Goal: Task Accomplishment & Management: Complete application form

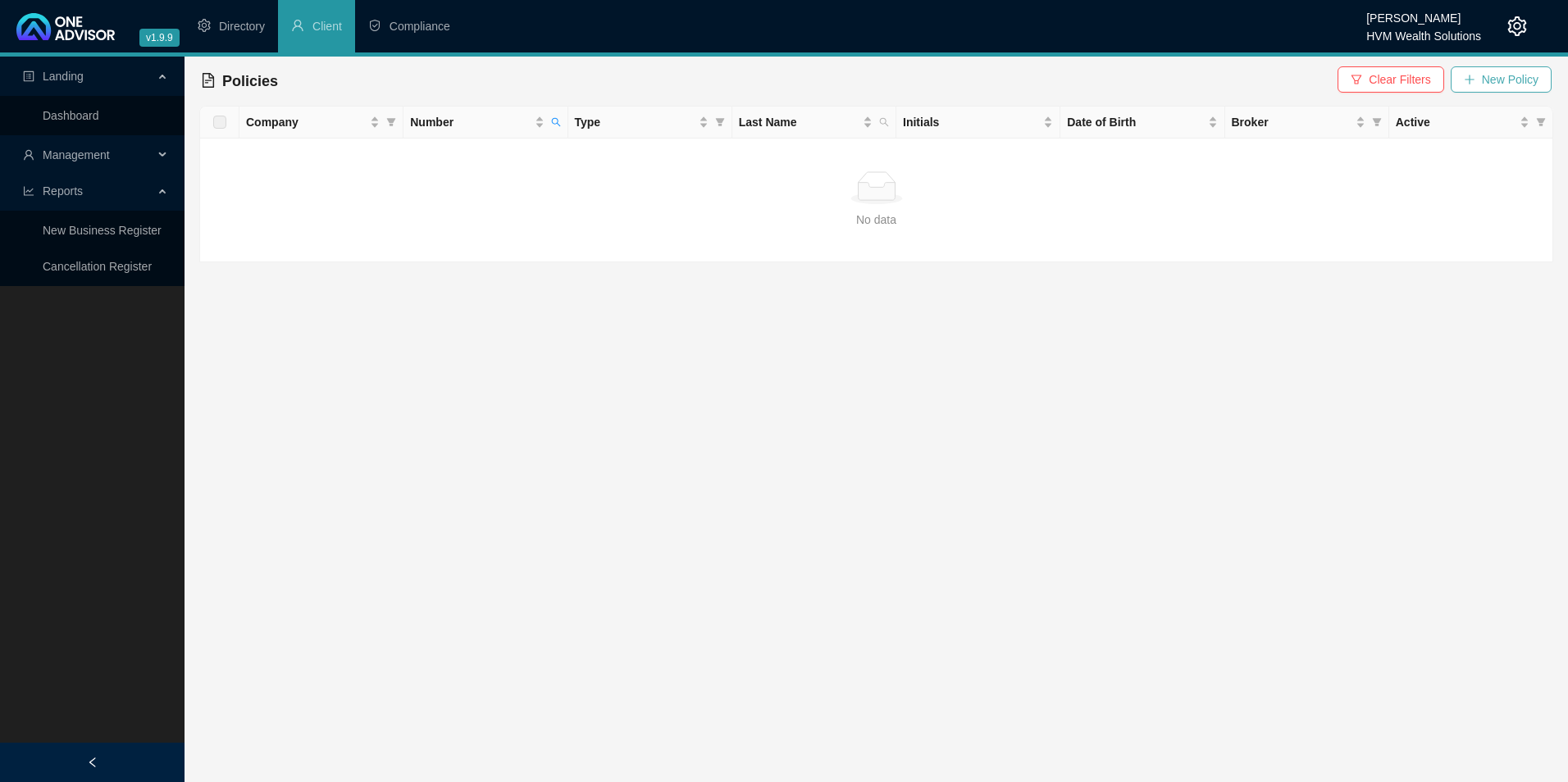
click at [1522, 80] on span "New Policy" at bounding box center [1510, 80] width 56 height 18
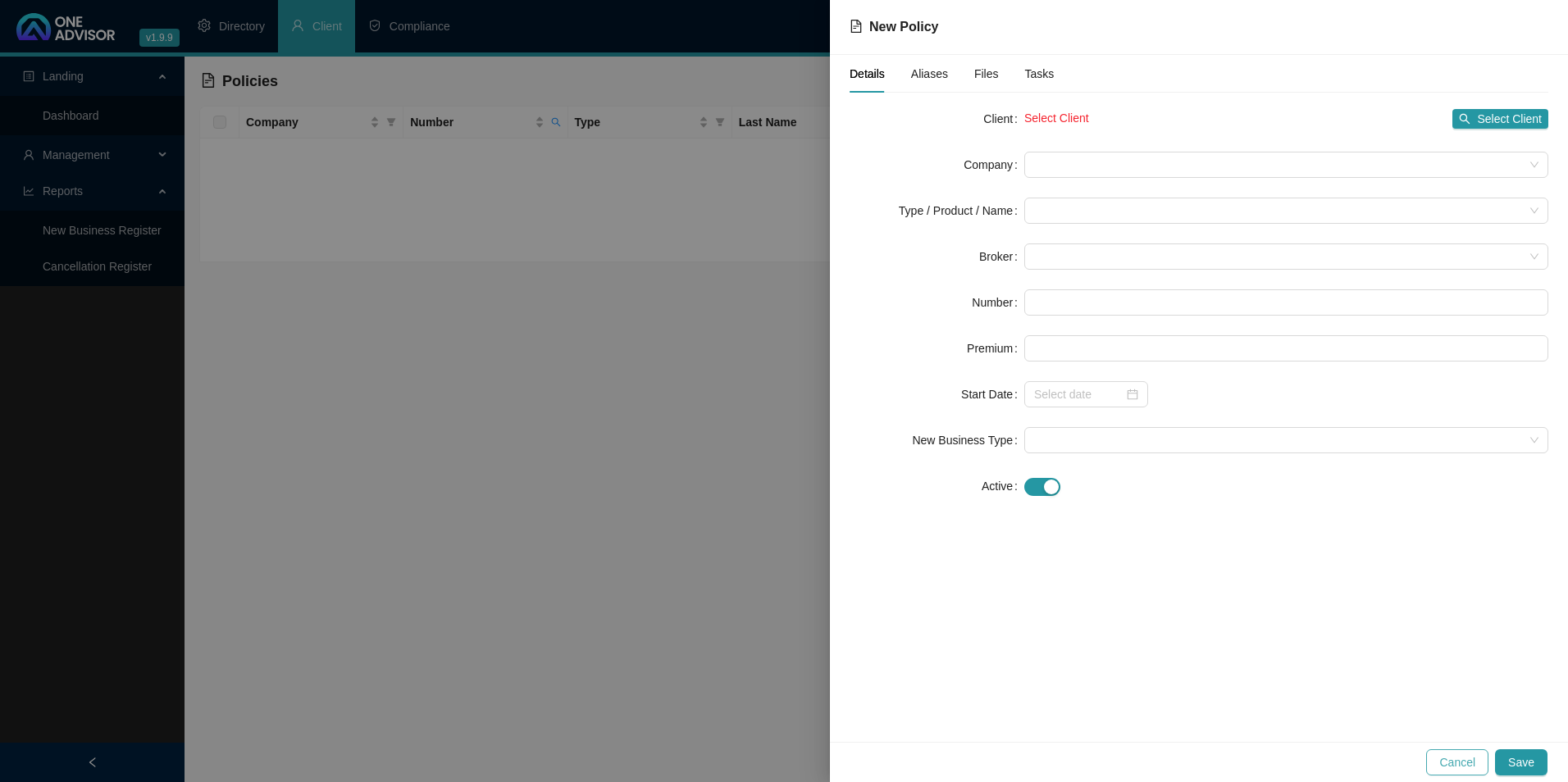
click at [1463, 759] on span "Cancel" at bounding box center [1457, 763] width 36 height 18
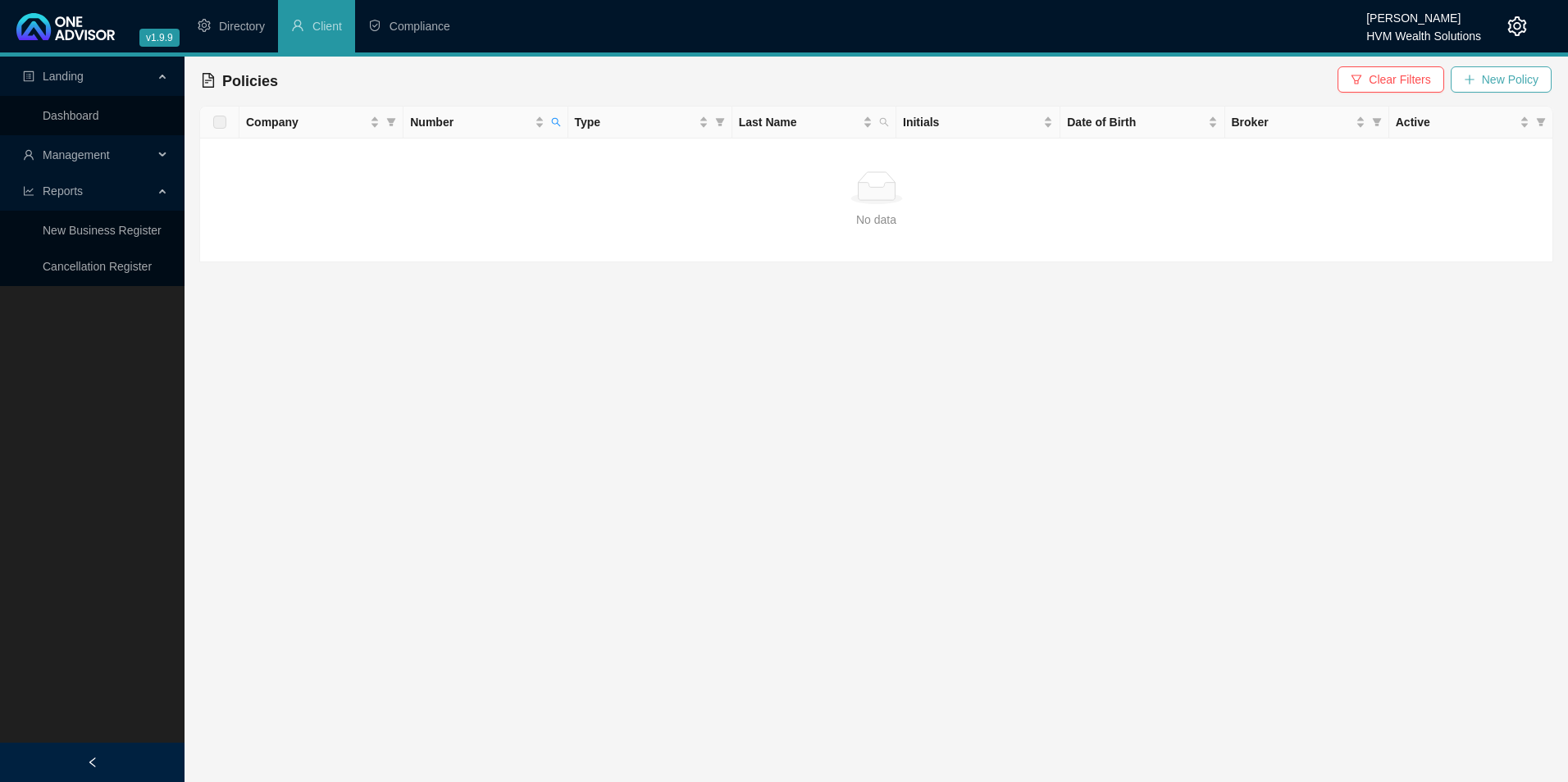
click at [1483, 75] on span "New Policy" at bounding box center [1510, 80] width 56 height 18
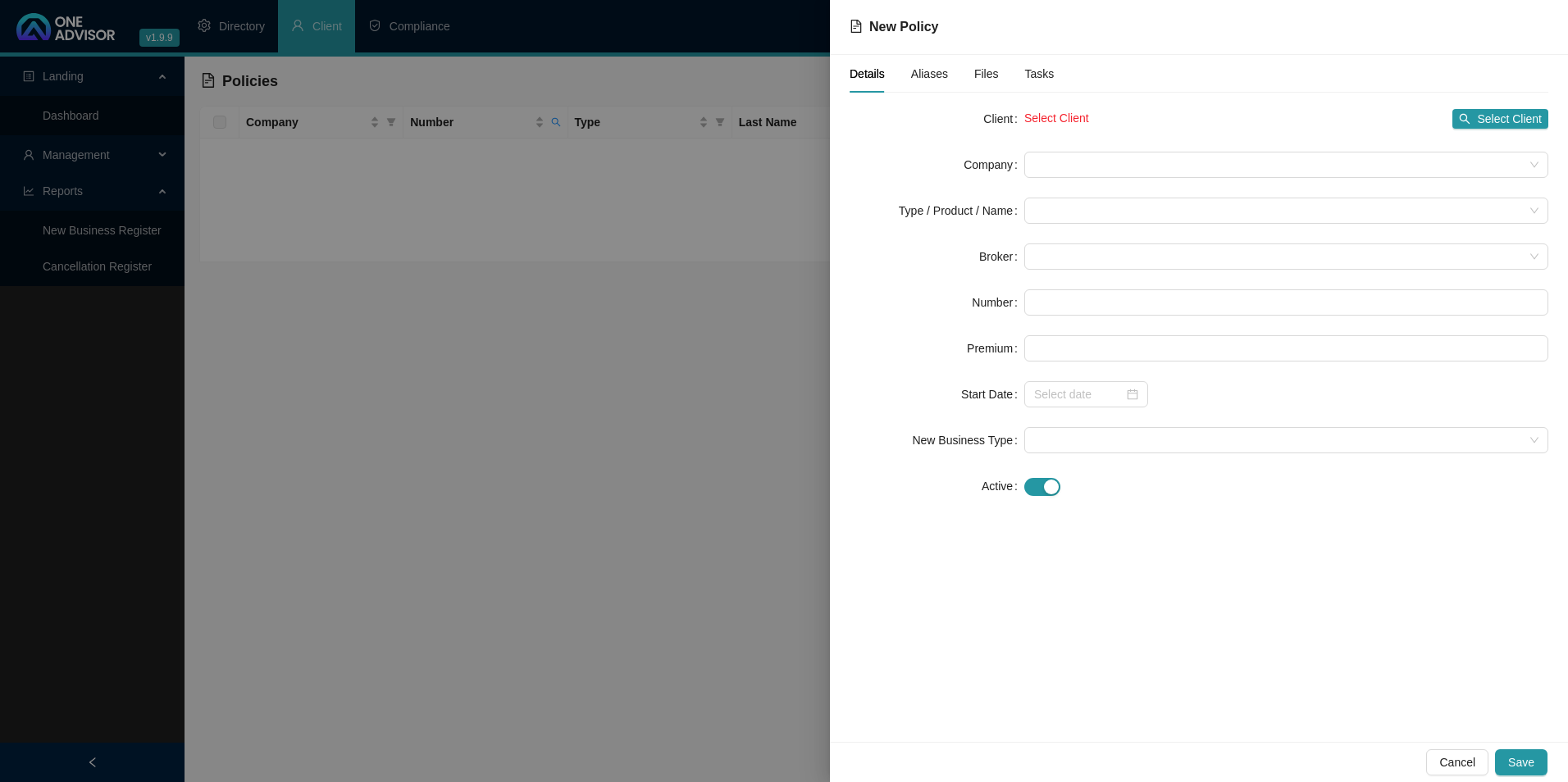
click at [64, 153] on div at bounding box center [784, 391] width 1568 height 782
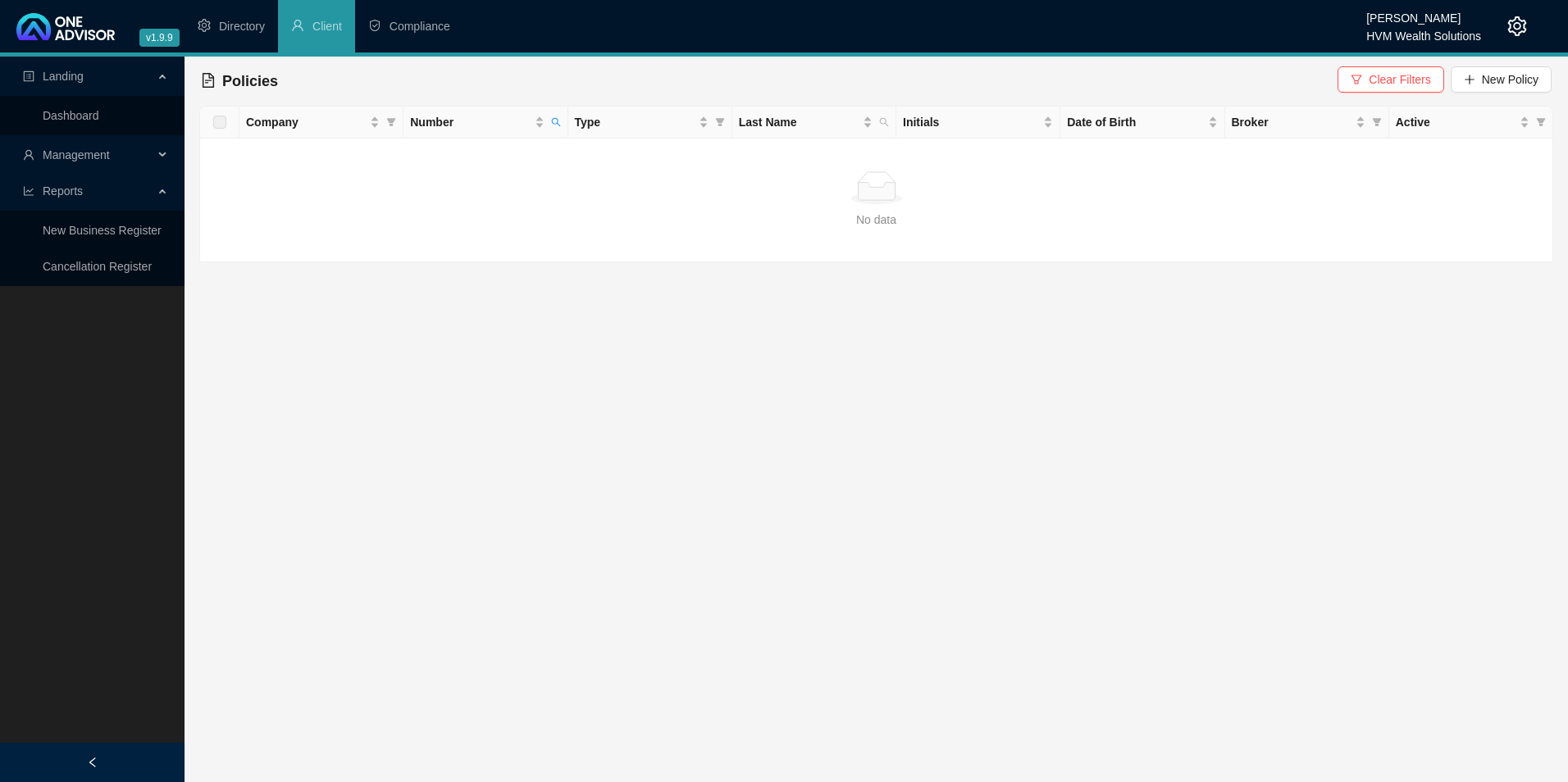
click at [65, 152] on span "Management" at bounding box center [76, 154] width 67 height 13
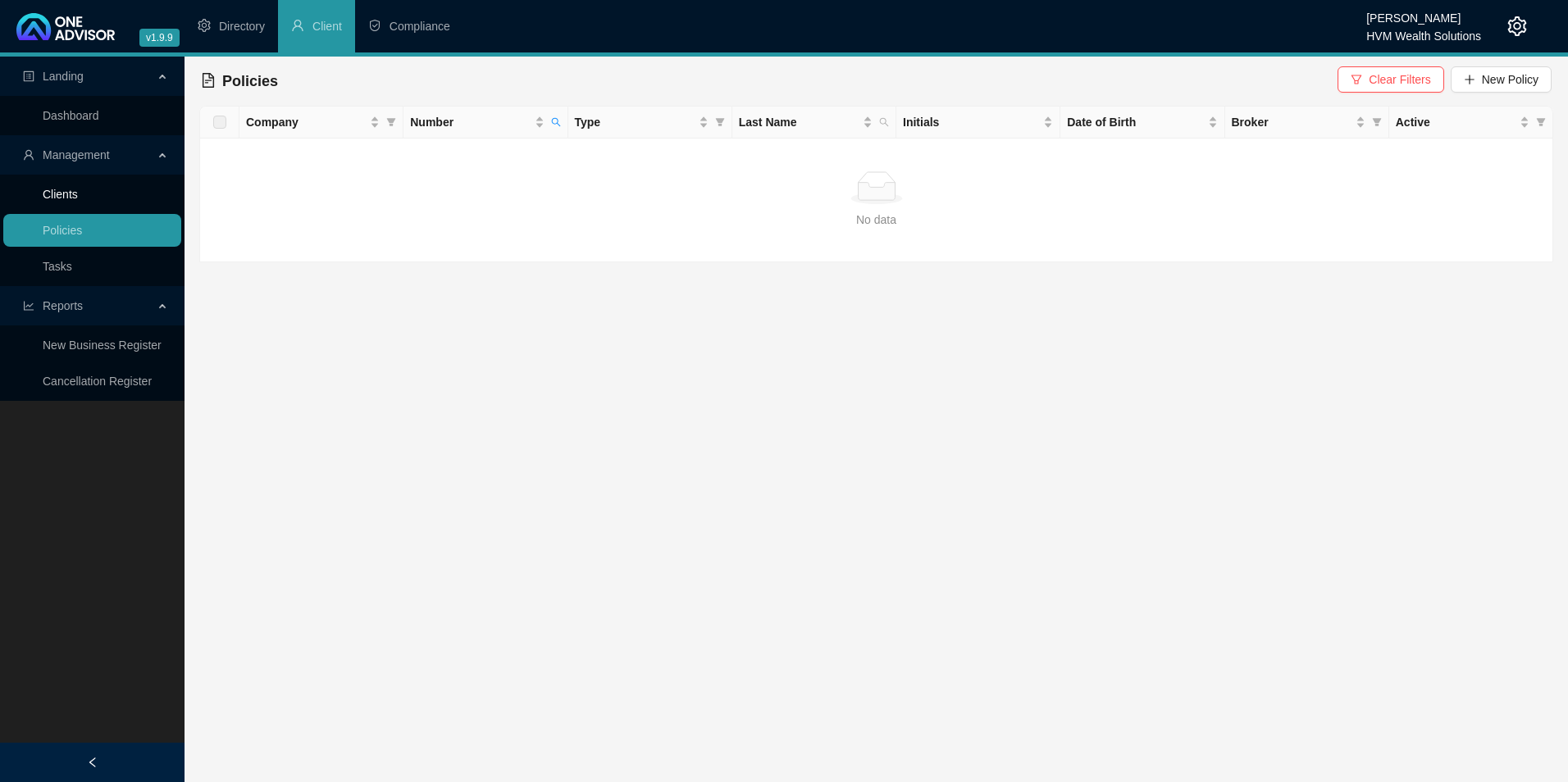
click at [65, 188] on link "Clients" at bounding box center [60, 194] width 35 height 13
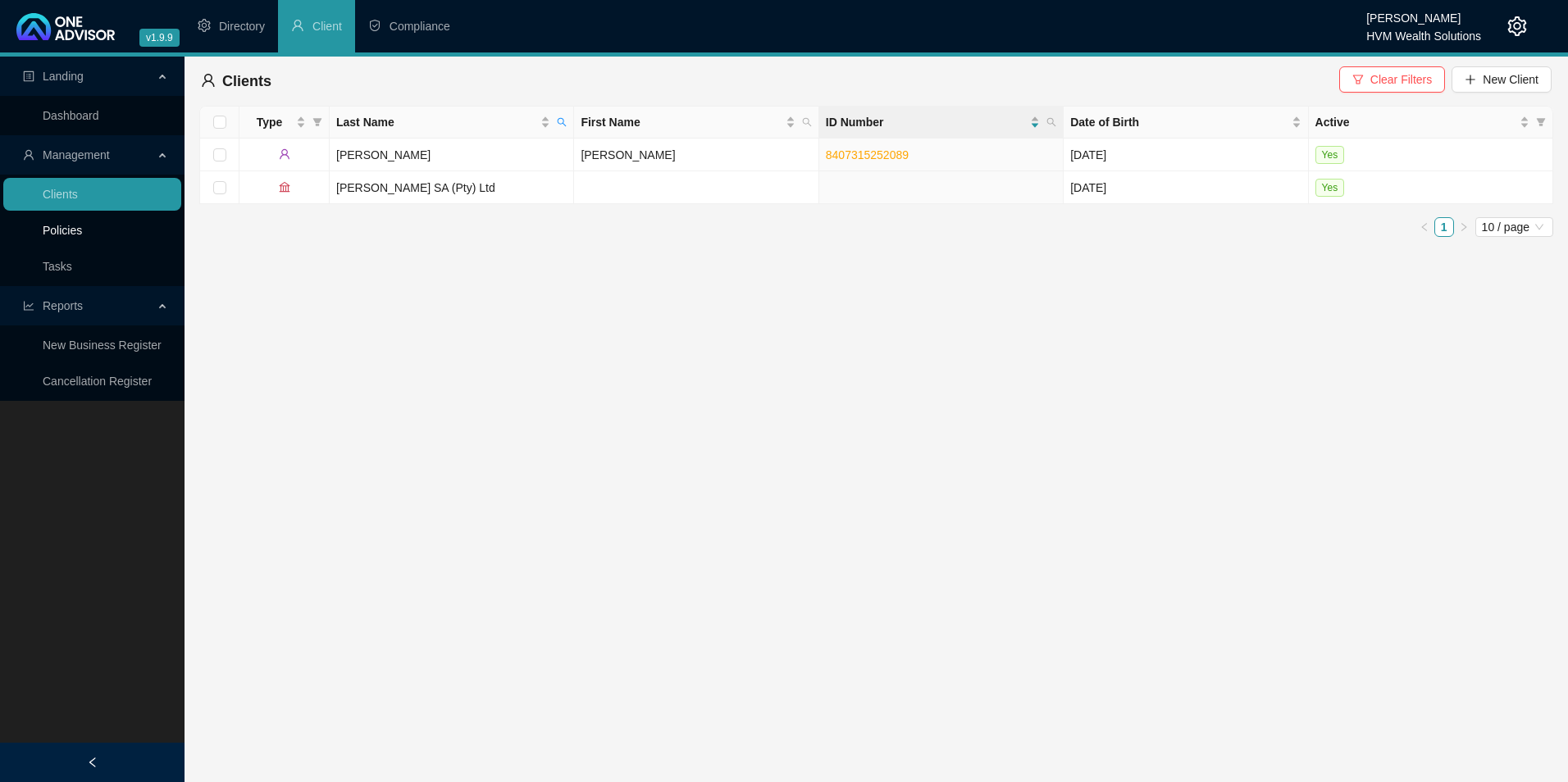
click at [82, 232] on link "Policies" at bounding box center [62, 230] width 39 height 13
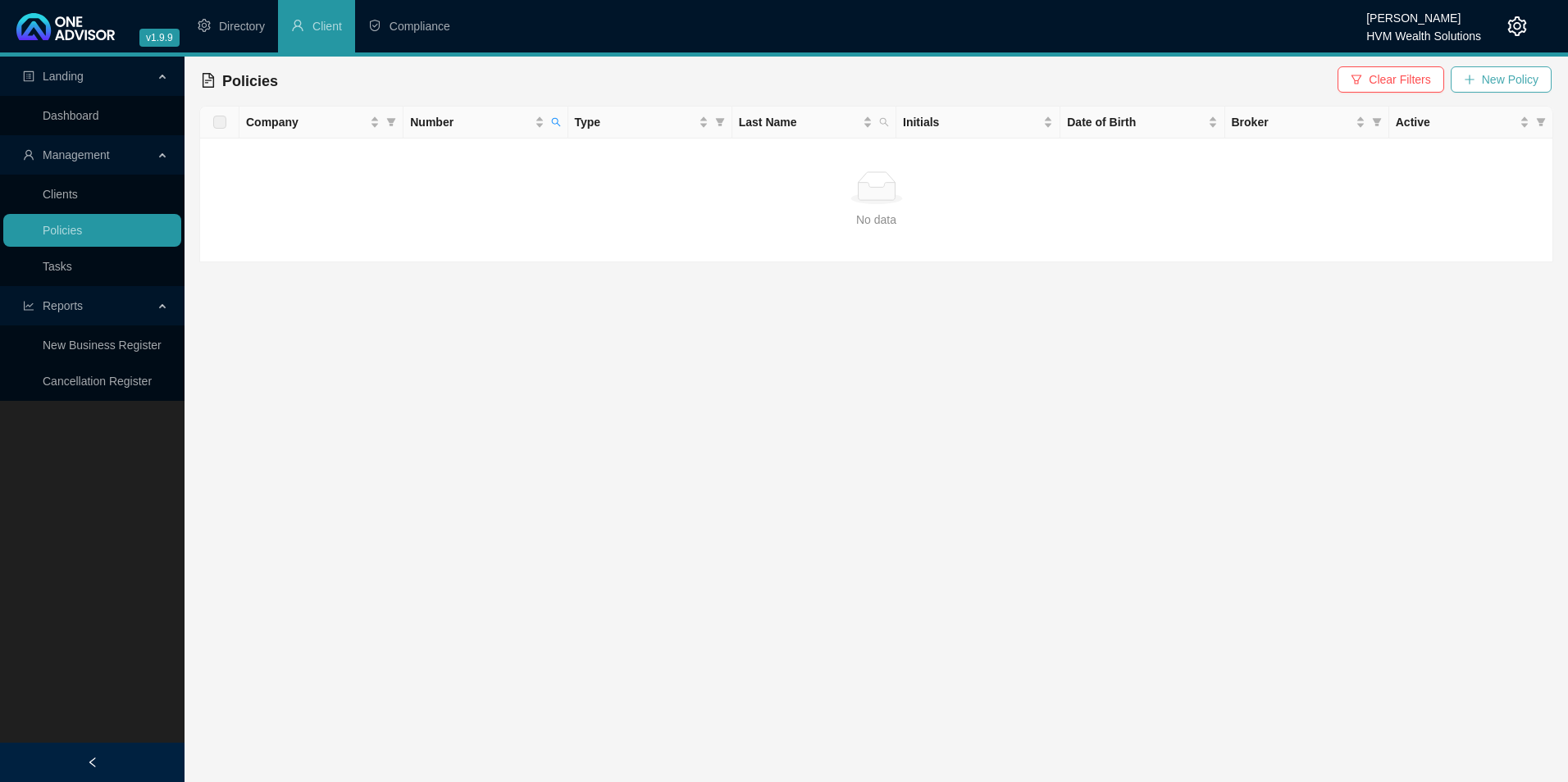
click at [1513, 83] on span "New Policy" at bounding box center [1510, 80] width 56 height 18
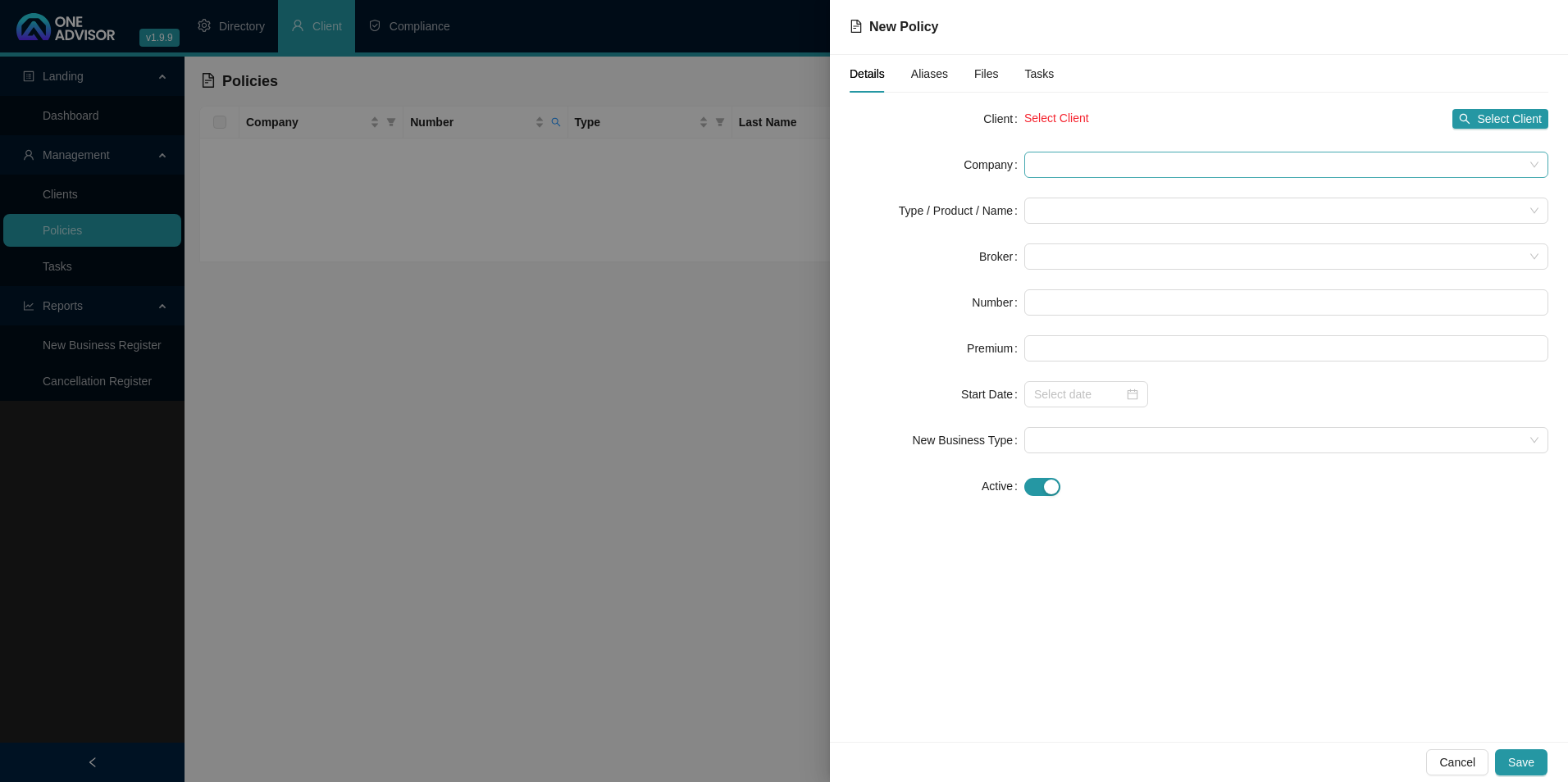
click at [1107, 158] on span at bounding box center [1285, 164] width 504 height 25
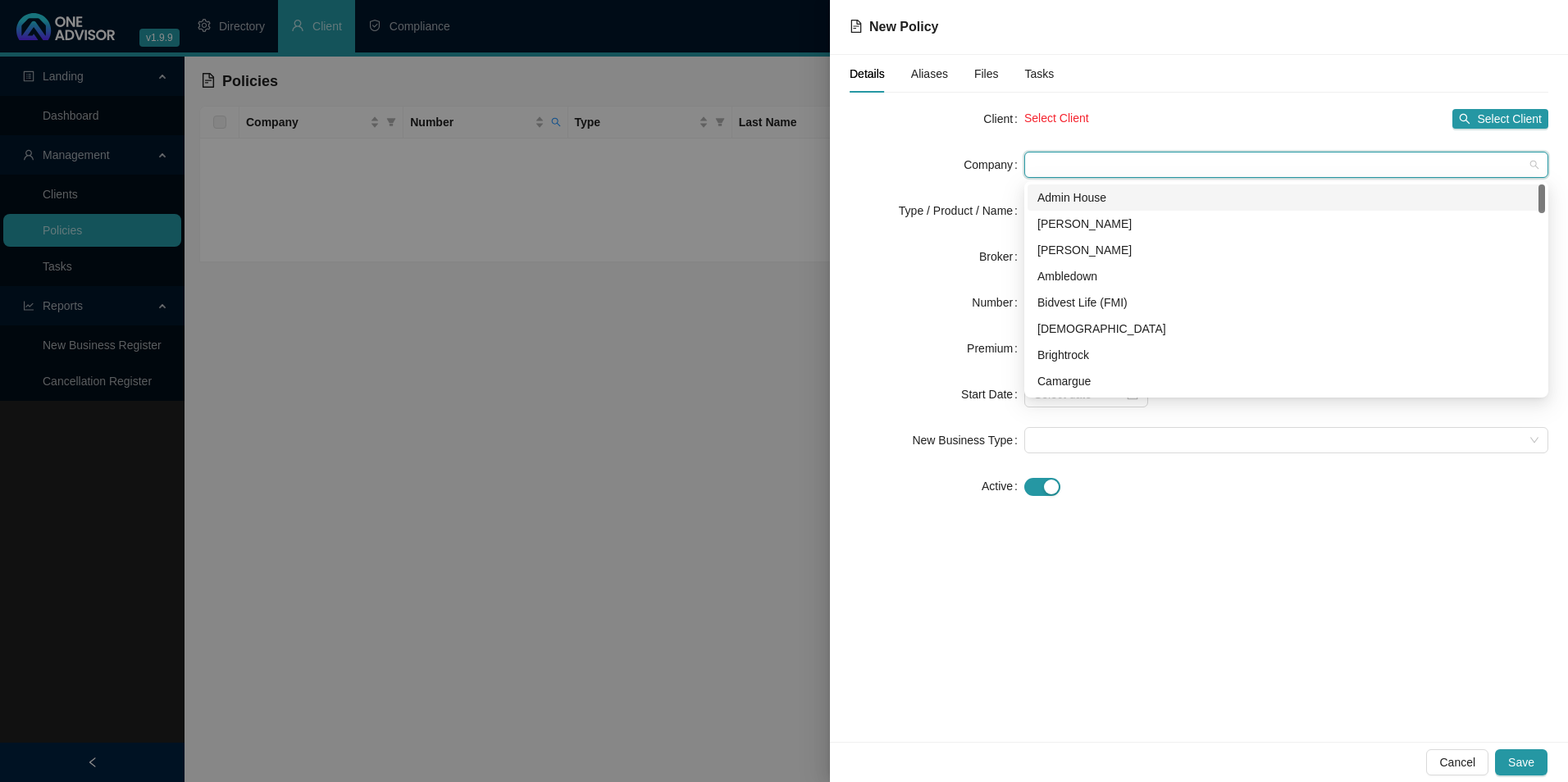
click at [1106, 134] on form "Client Select Client Select Client Company Type / Product / Name Broker Number …" at bounding box center [1198, 302] width 699 height 393
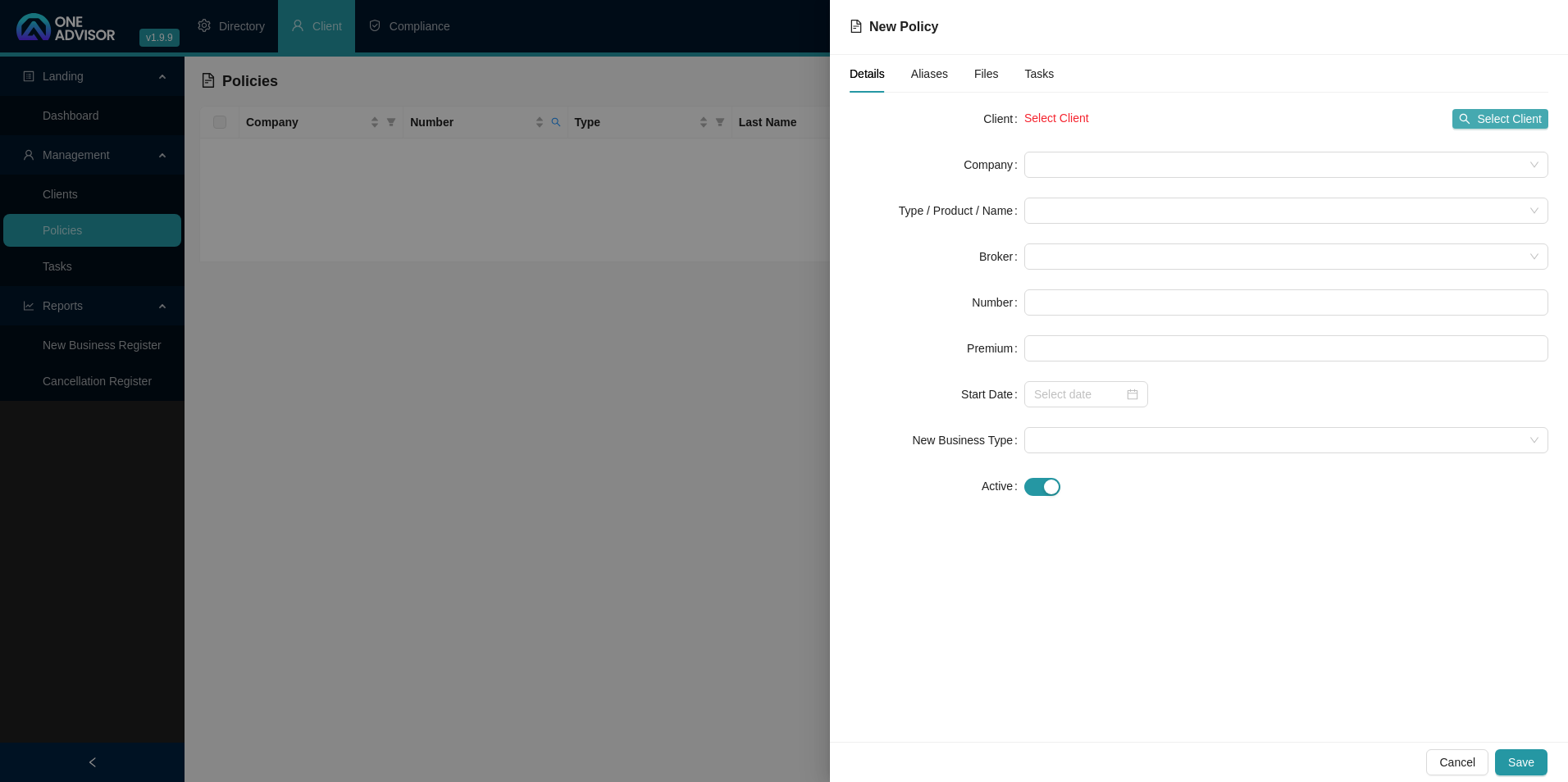
click at [1498, 120] on span "Select Client" at bounding box center [1509, 119] width 65 height 18
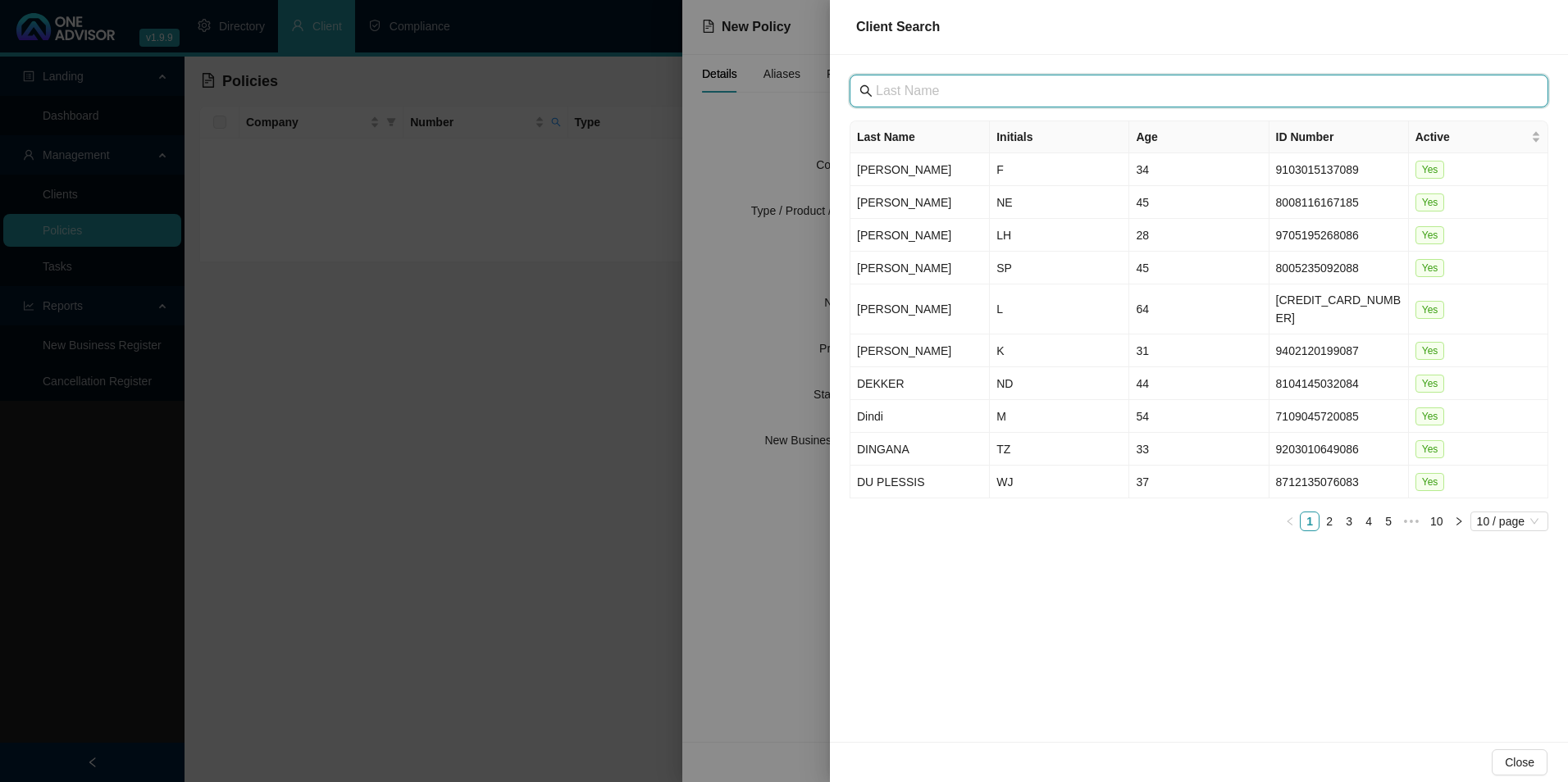
click at [968, 93] on input "text" at bounding box center [1200, 91] width 650 height 20
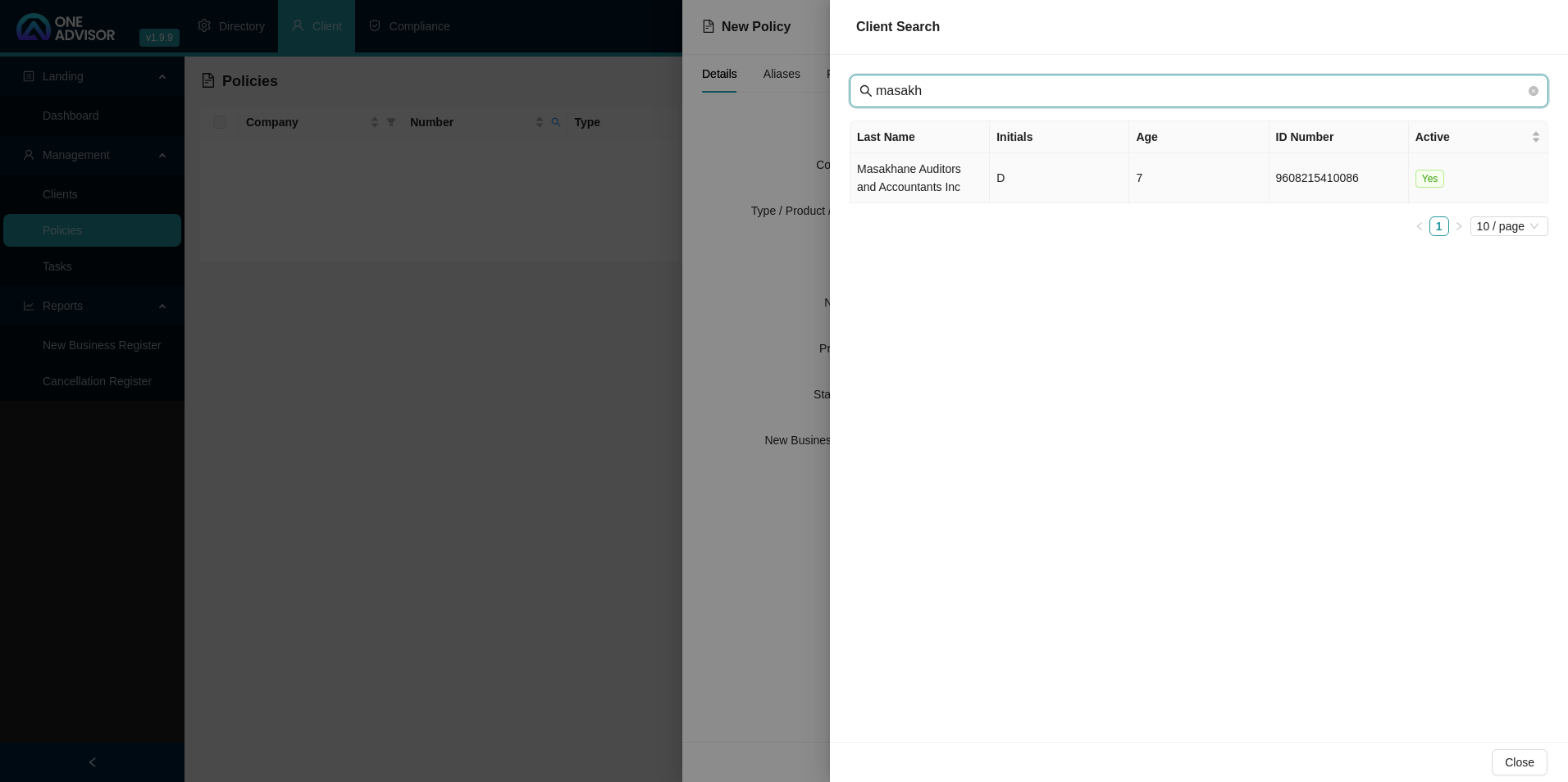
type input "masakh"
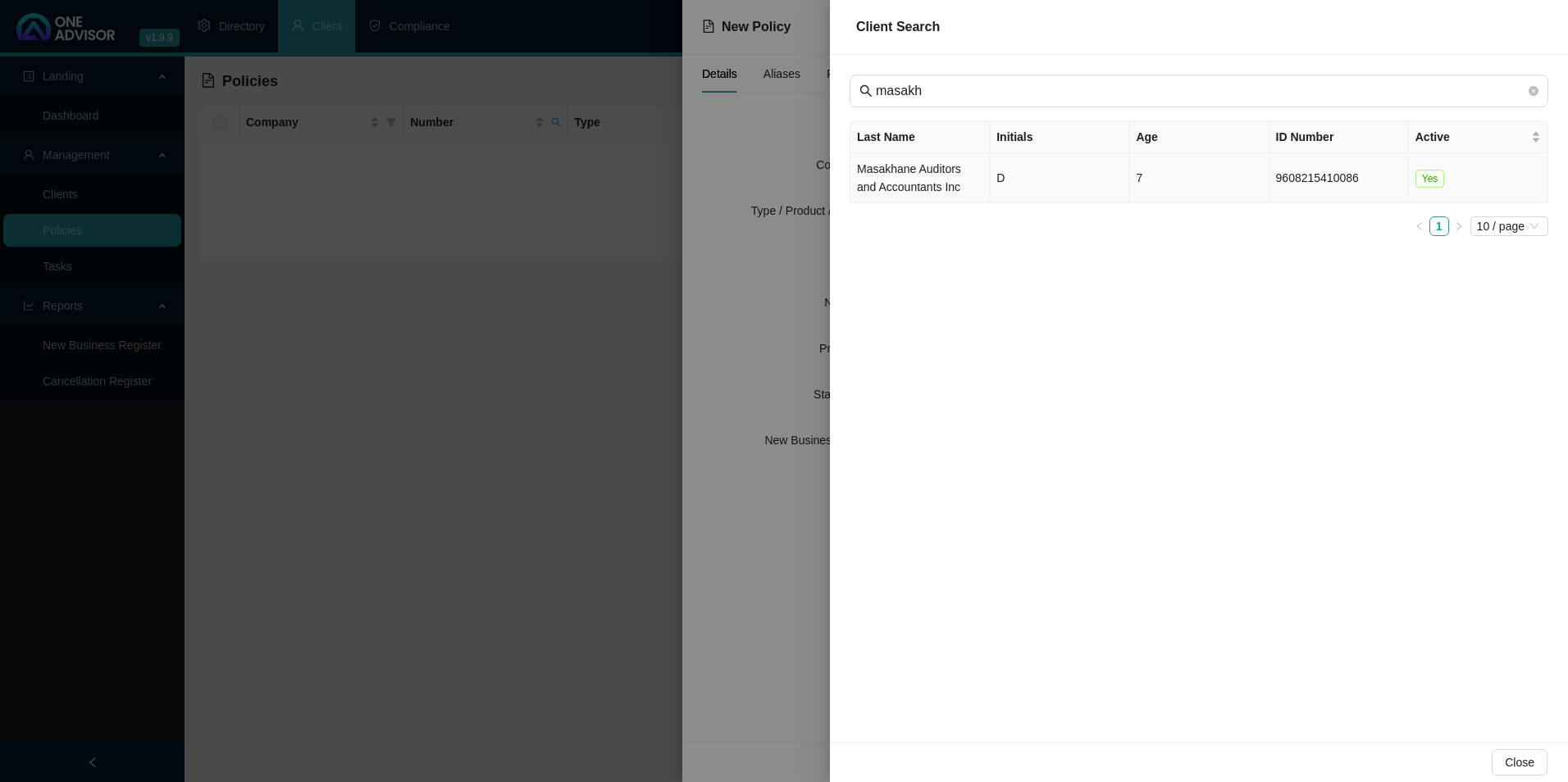
click at [922, 168] on td "Masakhane Auditors and Accountants Inc" at bounding box center [919, 178] width 139 height 50
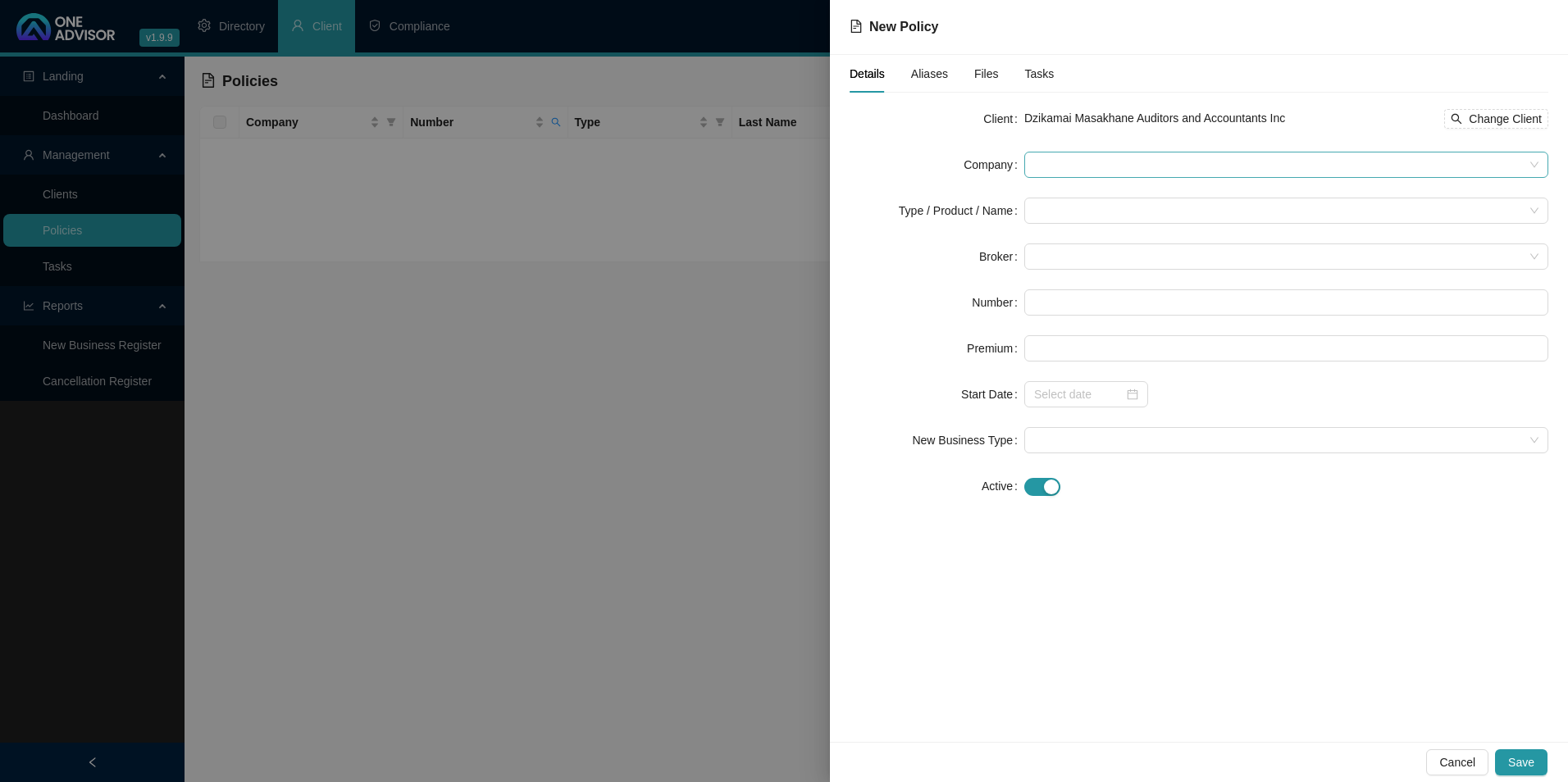
click at [1189, 174] on span at bounding box center [1285, 164] width 504 height 25
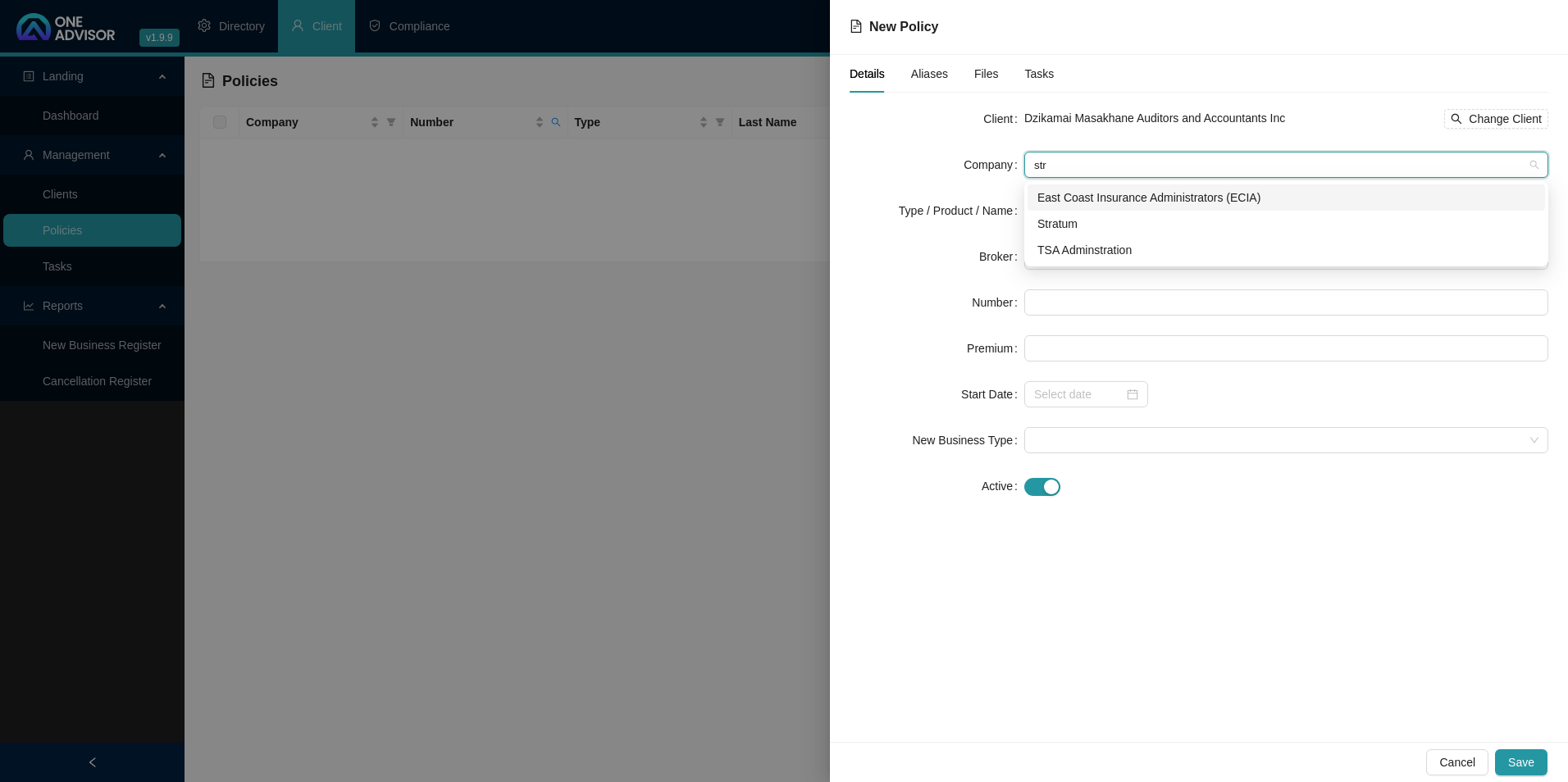
type input "stra"
click at [1099, 231] on div "Stratum" at bounding box center [1286, 224] width 498 height 18
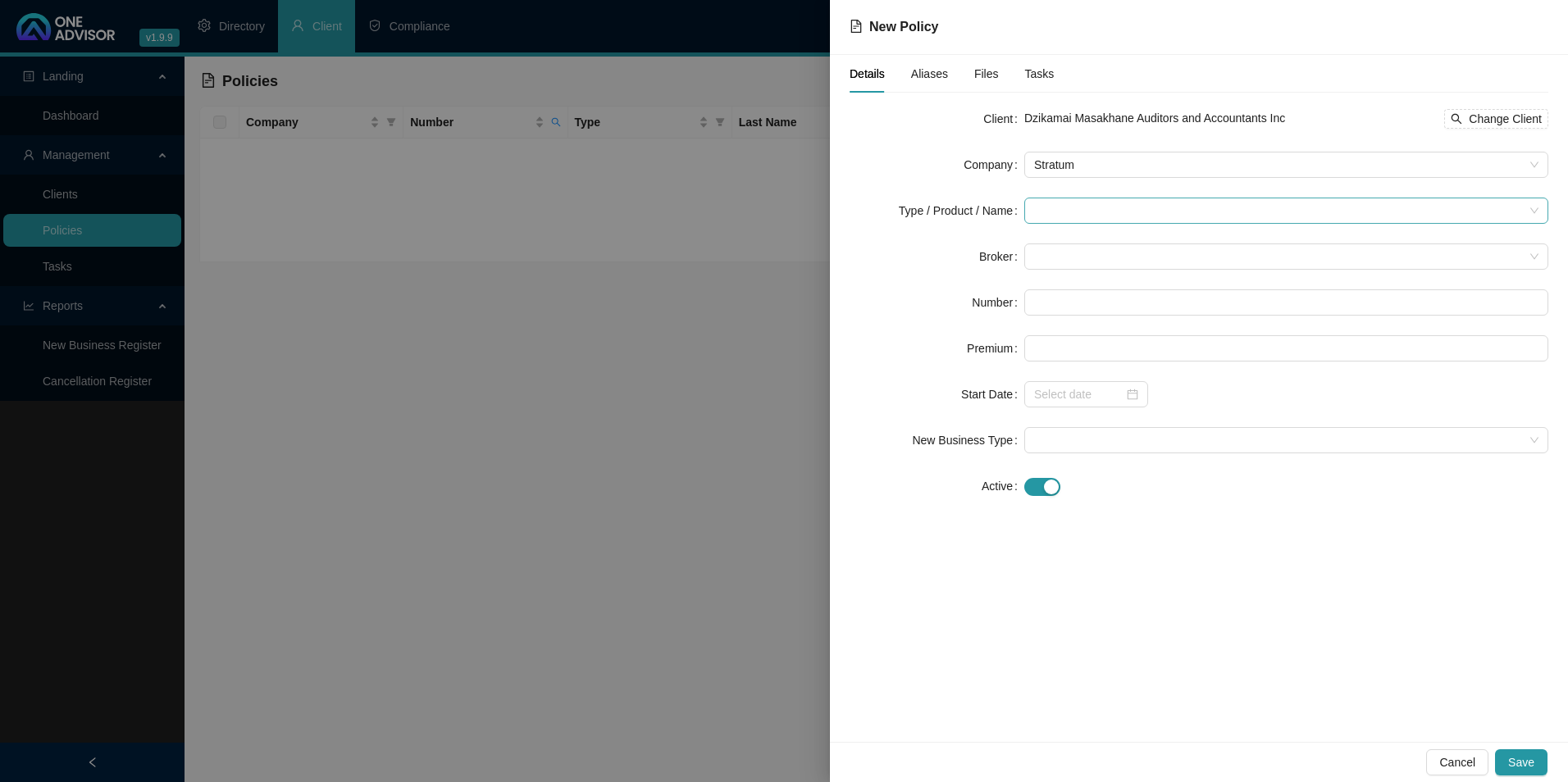
click at [1069, 217] on input "search" at bounding box center [1278, 210] width 490 height 25
click at [1073, 324] on div "Medical Cover" at bounding box center [1092, 322] width 110 height 18
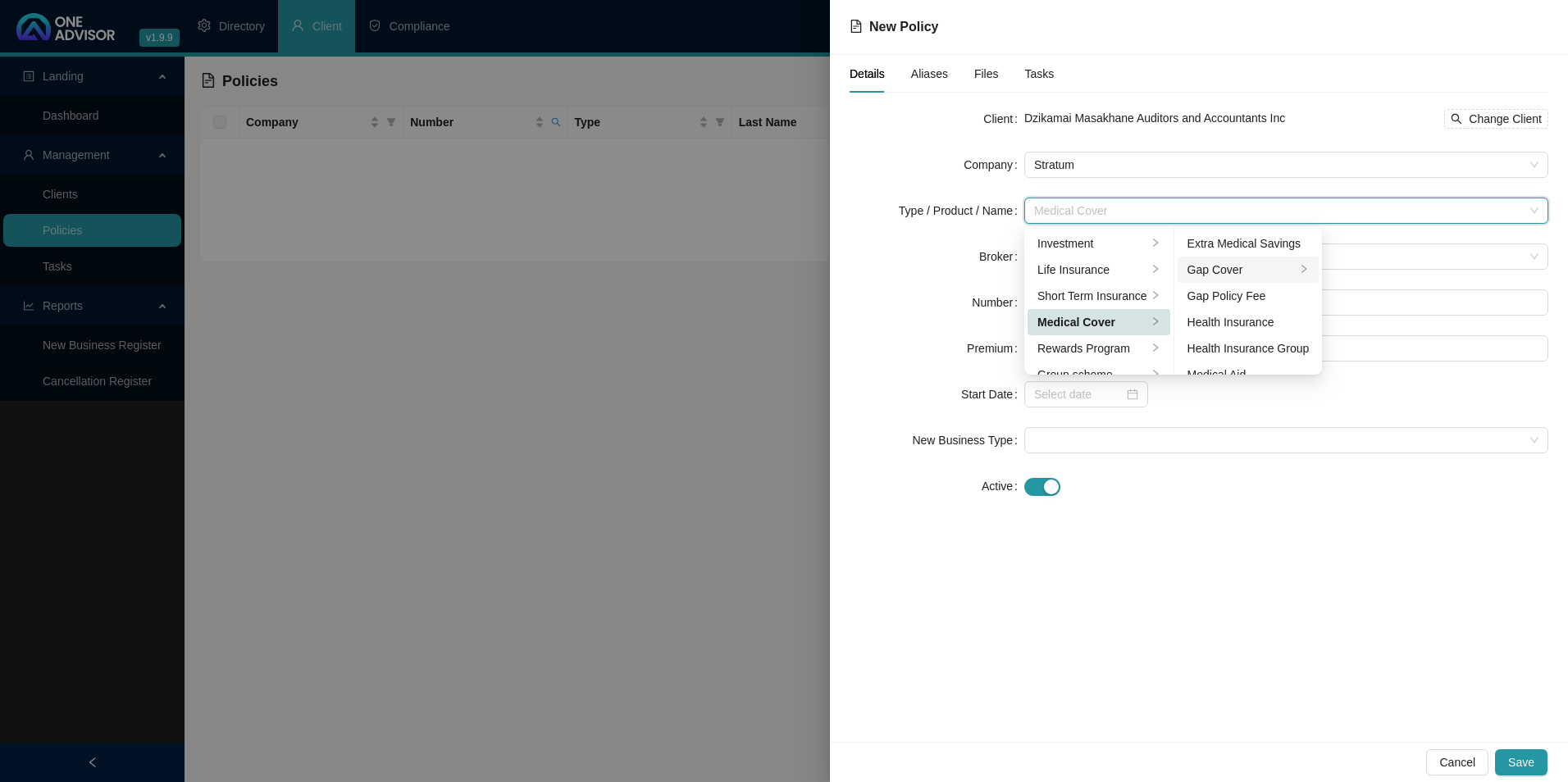
click at [1226, 272] on div "Gap Cover" at bounding box center [1242, 270] width 109 height 18
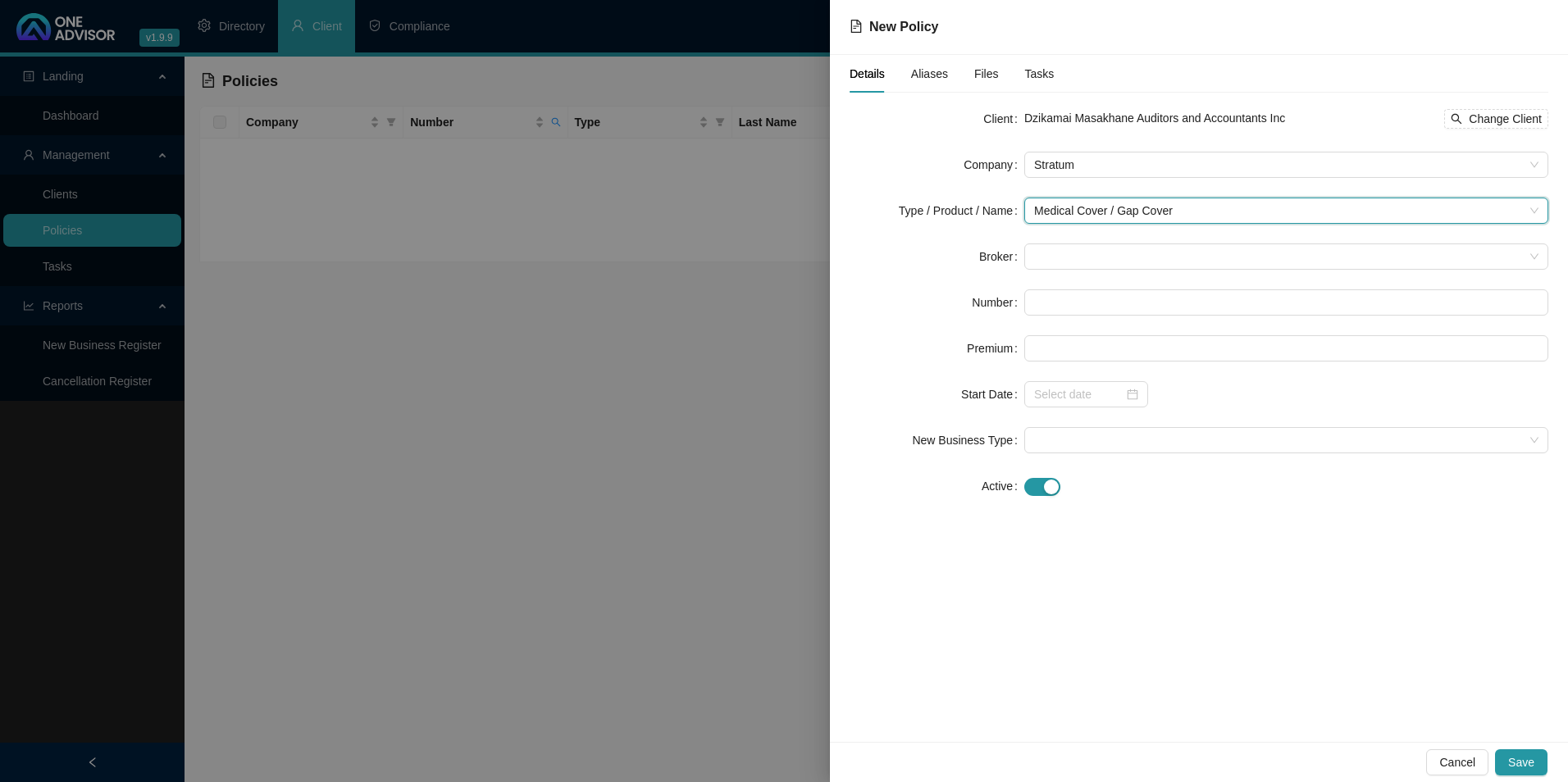
click at [1297, 537] on div "Details Aliases Files Tasks Client Dzikamai Masakhane Auditors and Accountants …" at bounding box center [1199, 398] width 738 height 687
click at [1100, 261] on span at bounding box center [1285, 256] width 504 height 25
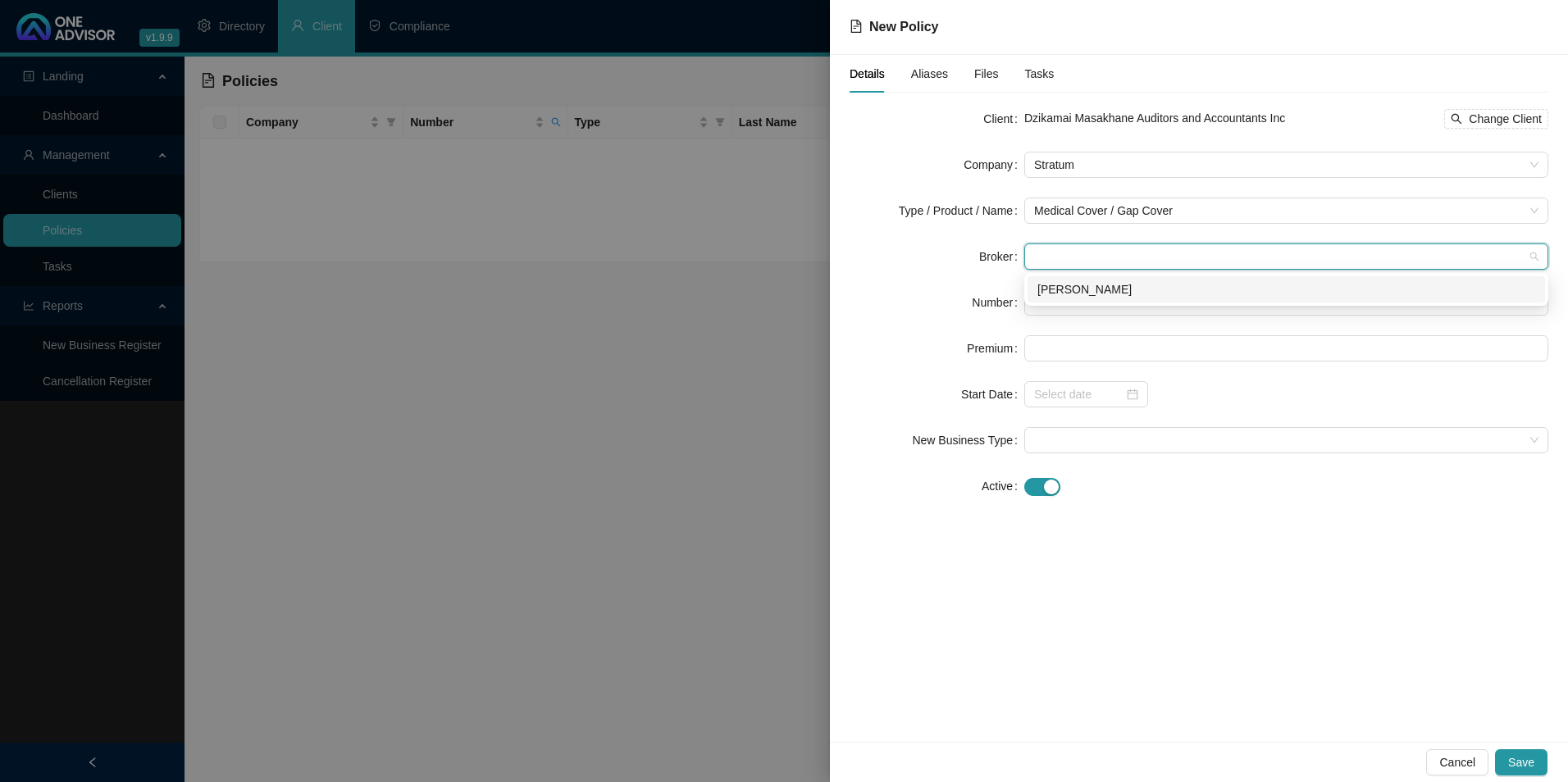
click at [1107, 294] on div "[PERSON_NAME]" at bounding box center [1286, 290] width 498 height 18
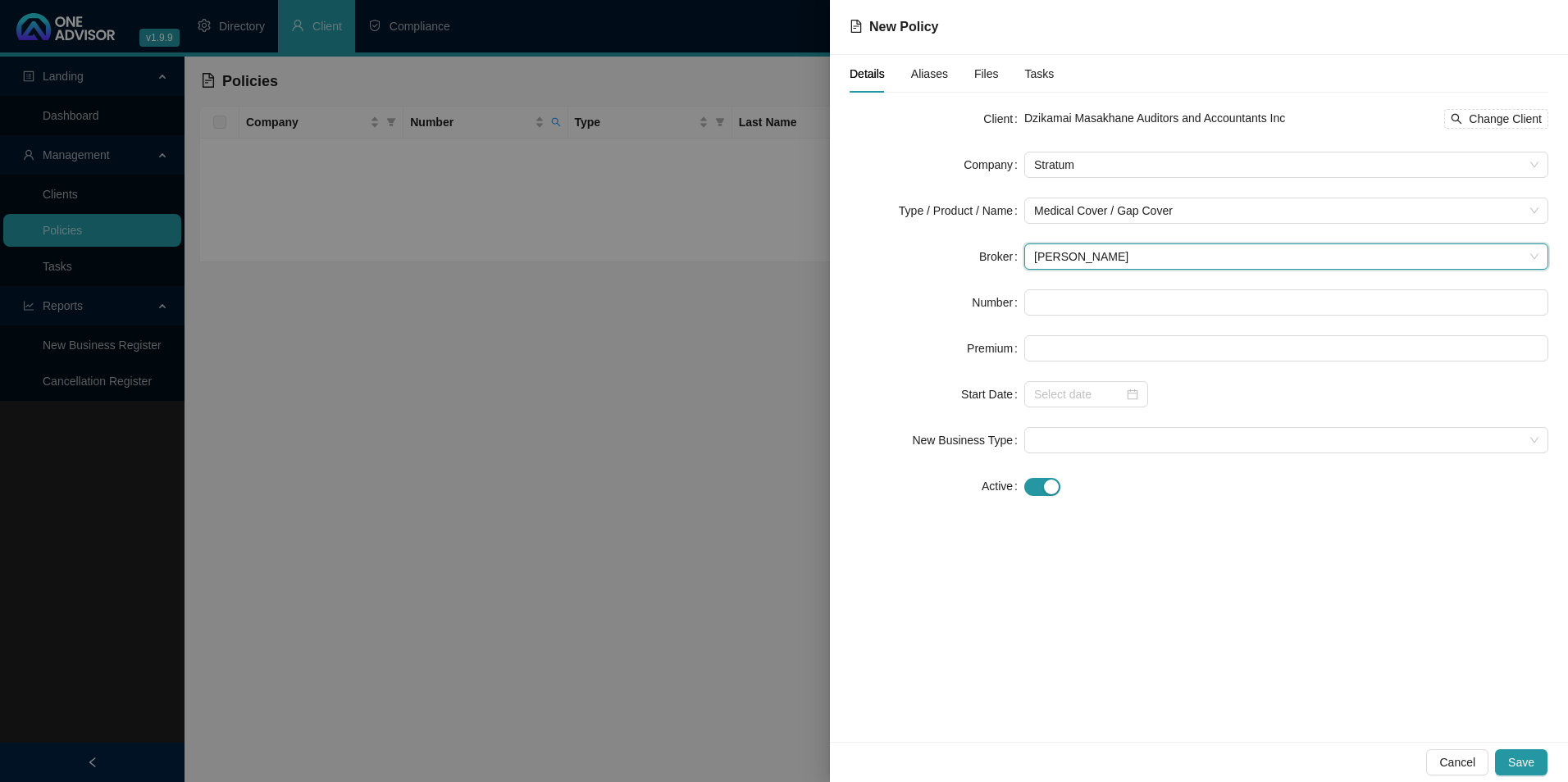
click at [650, 296] on div at bounding box center [784, 391] width 1568 height 782
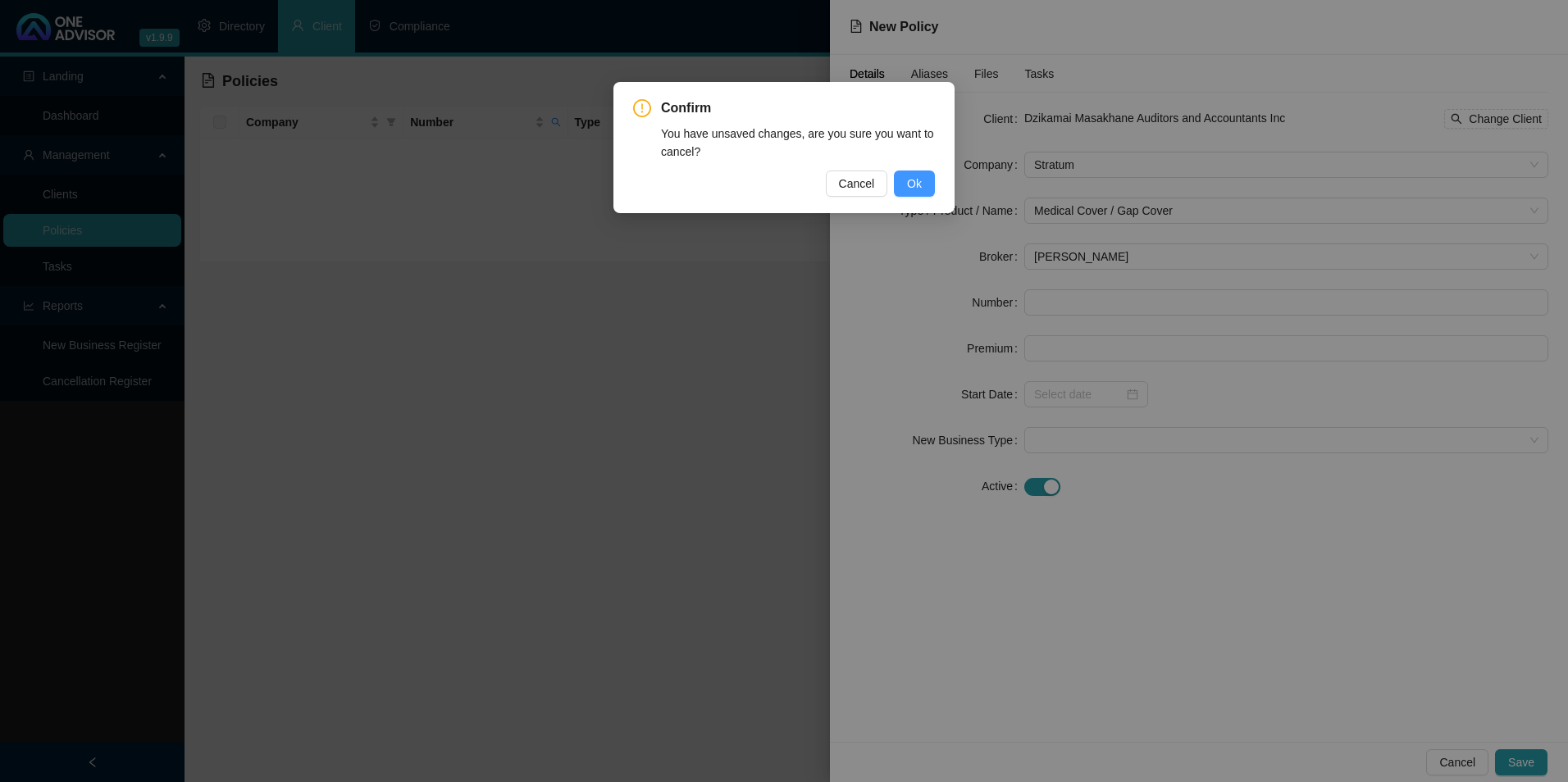
click at [915, 175] on span "Ok" at bounding box center [914, 183] width 15 height 18
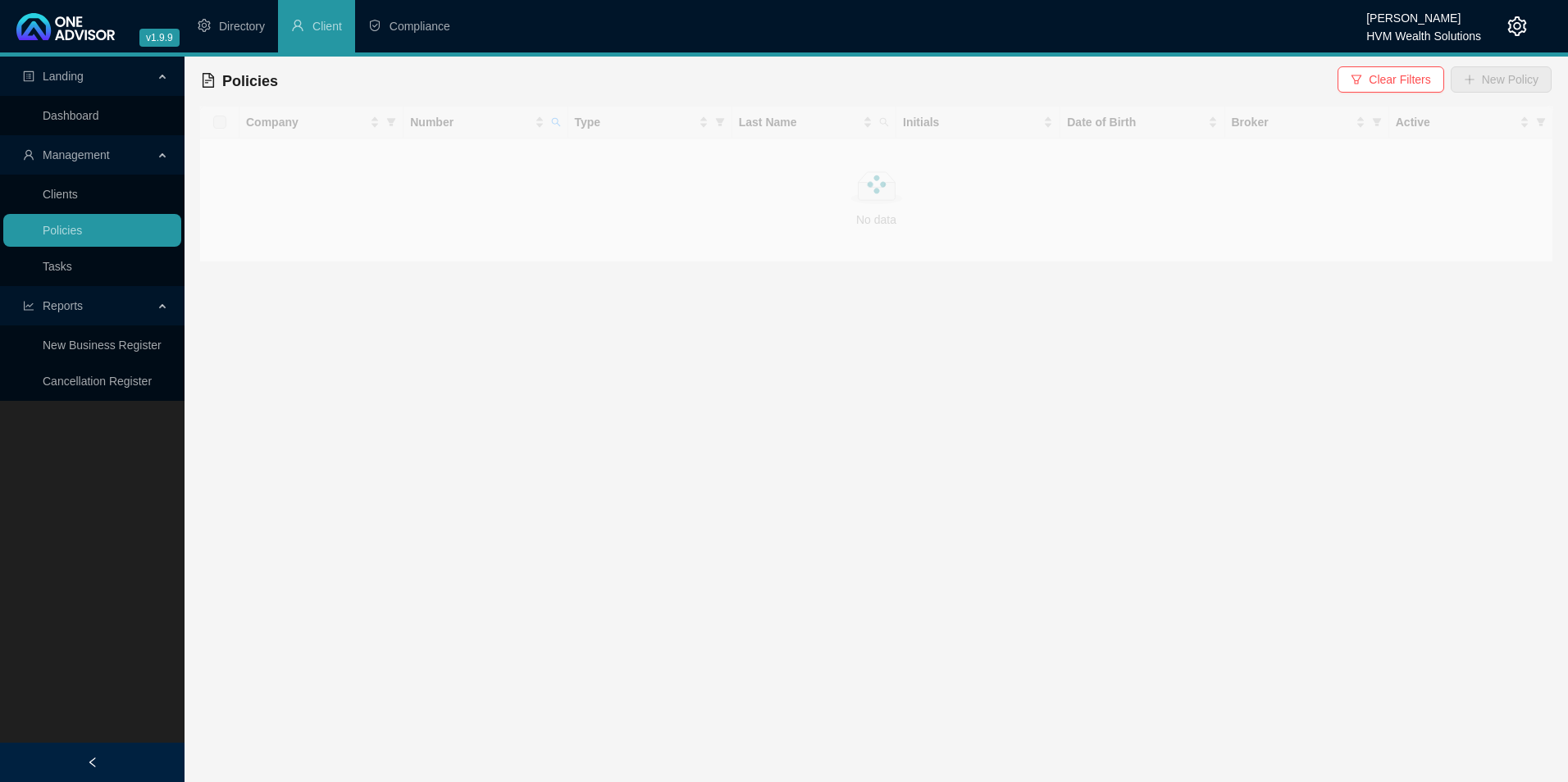
click at [1519, 21] on icon "setting" at bounding box center [1517, 26] width 20 height 20
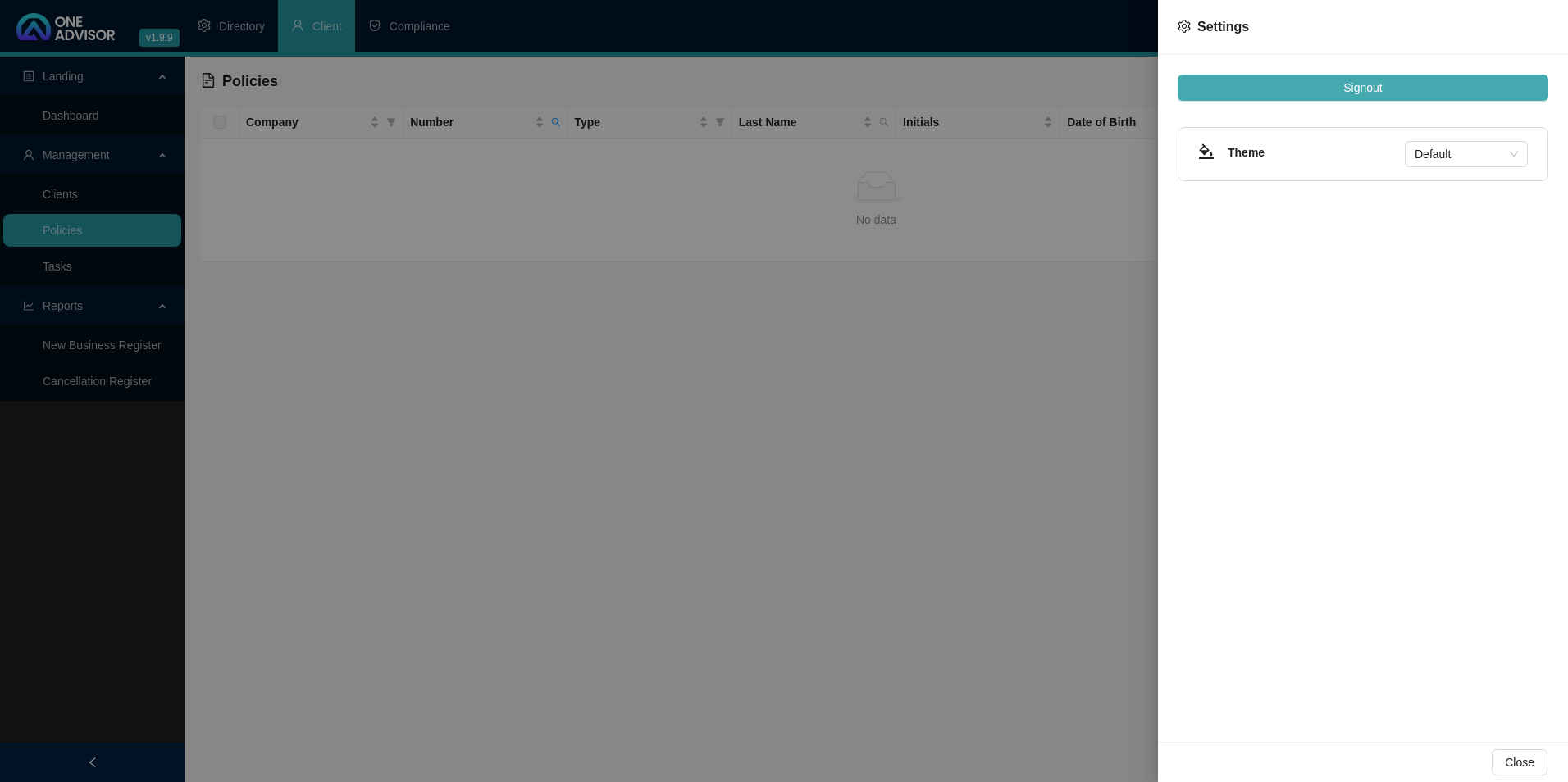
click at [1394, 94] on button "Signout" at bounding box center [1363, 87] width 371 height 26
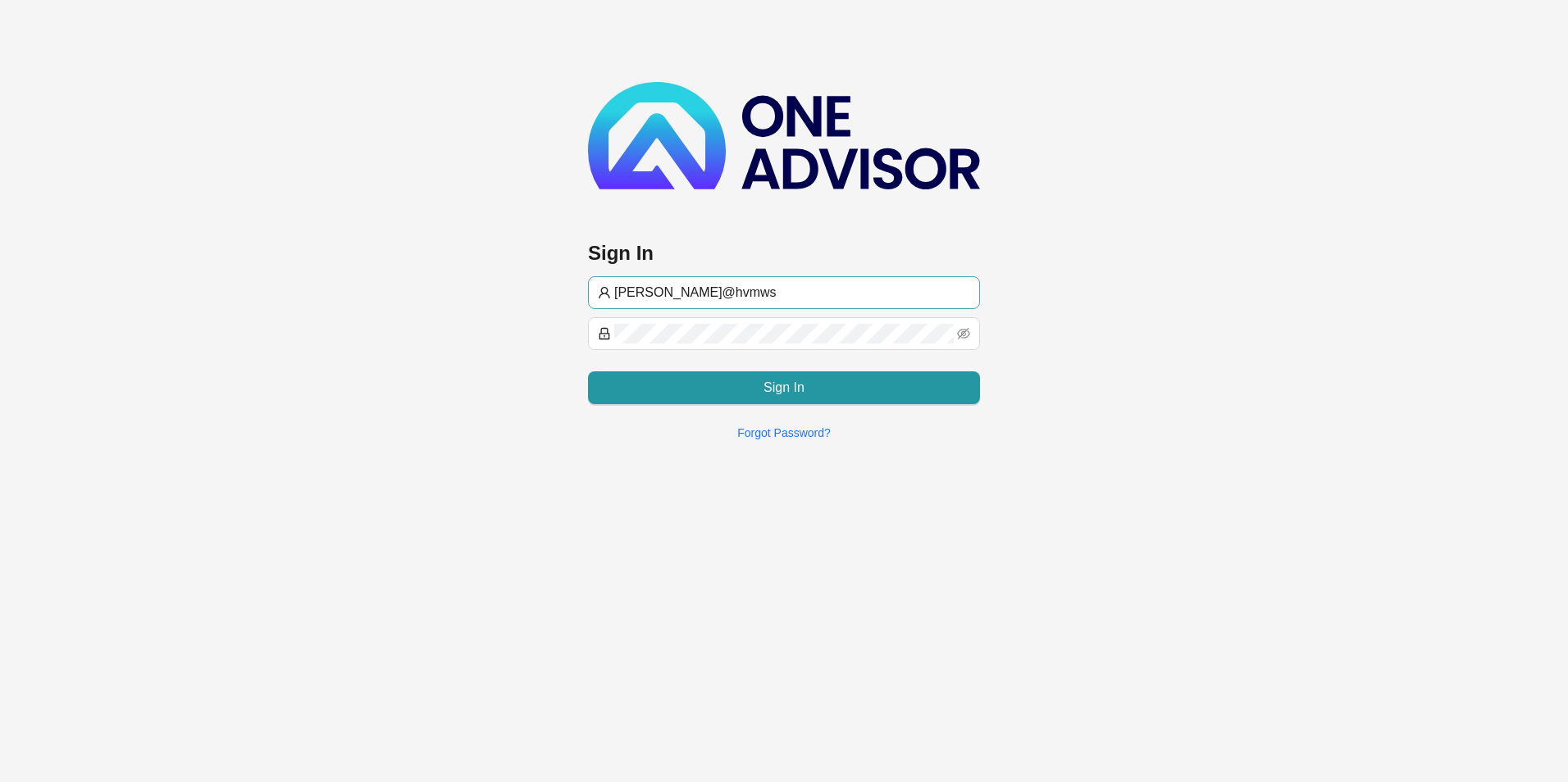
click at [724, 288] on input "[PERSON_NAME]@hvmws" at bounding box center [792, 292] width 356 height 20
type input "[EMAIL_ADDRESS][DOMAIN_NAME]"
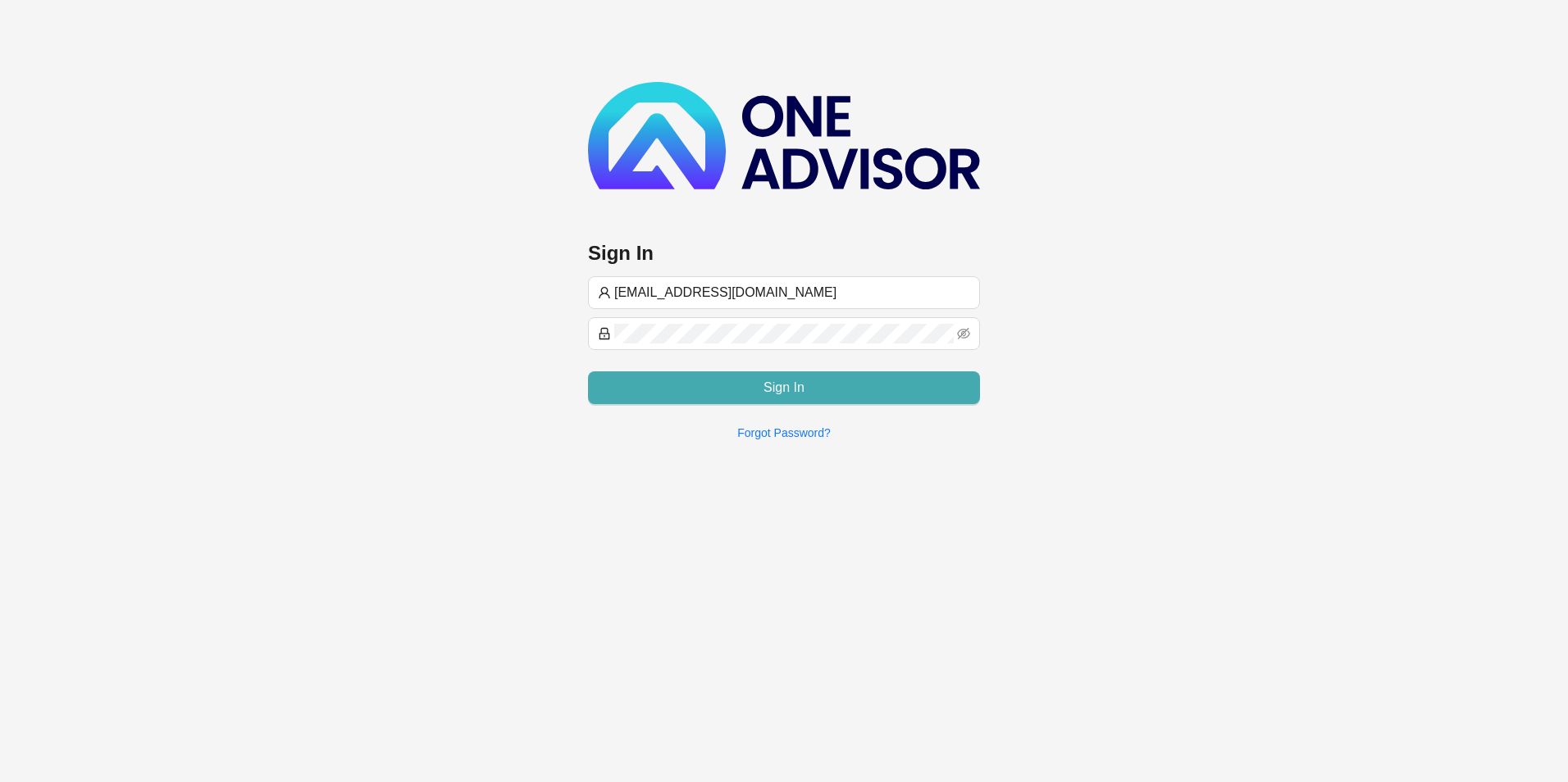
click at [728, 395] on button "Sign In" at bounding box center [784, 388] width 392 height 33
